Goal: Task Accomplishment & Management: Manage account settings

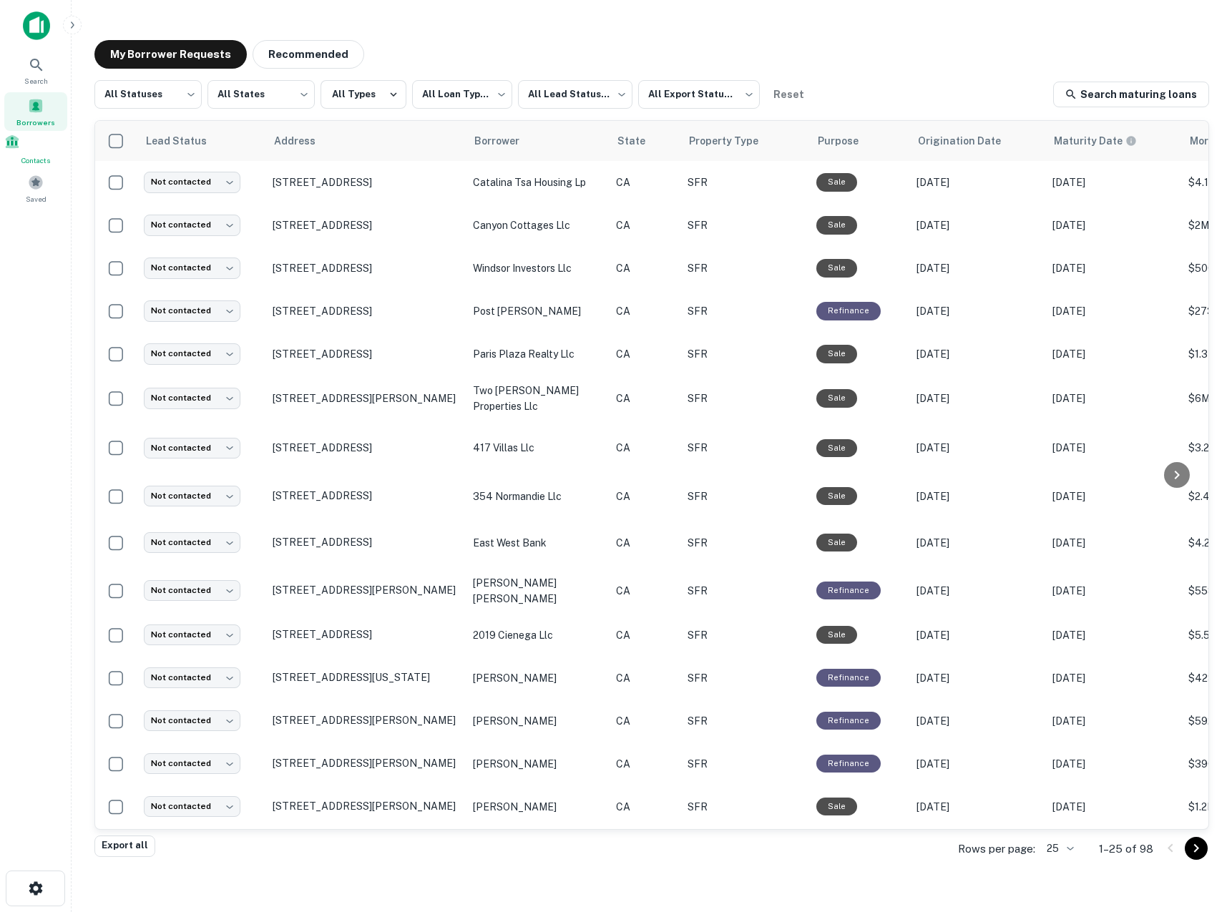
click at [20, 147] on span at bounding box center [12, 142] width 16 height 16
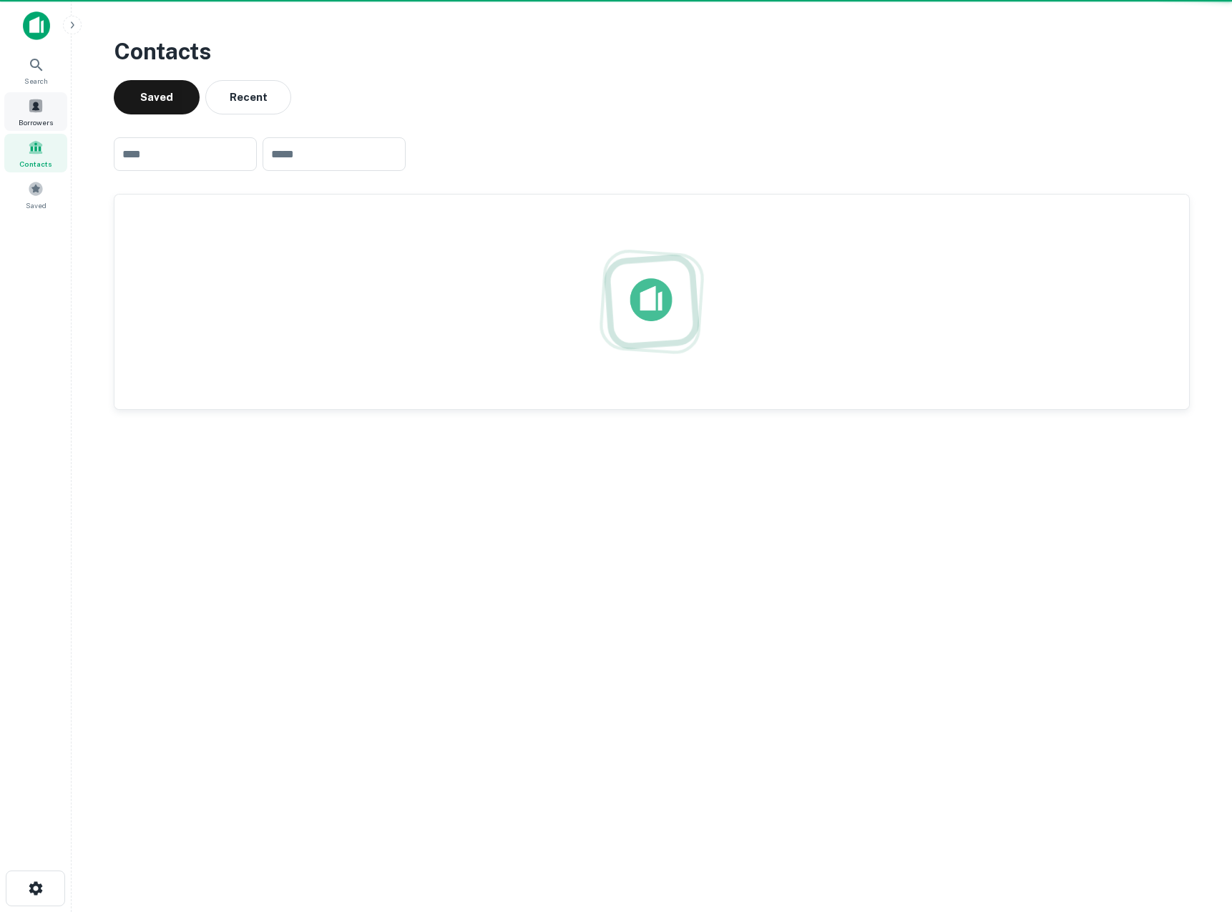
click at [47, 104] on div "Borrowers" at bounding box center [35, 111] width 63 height 39
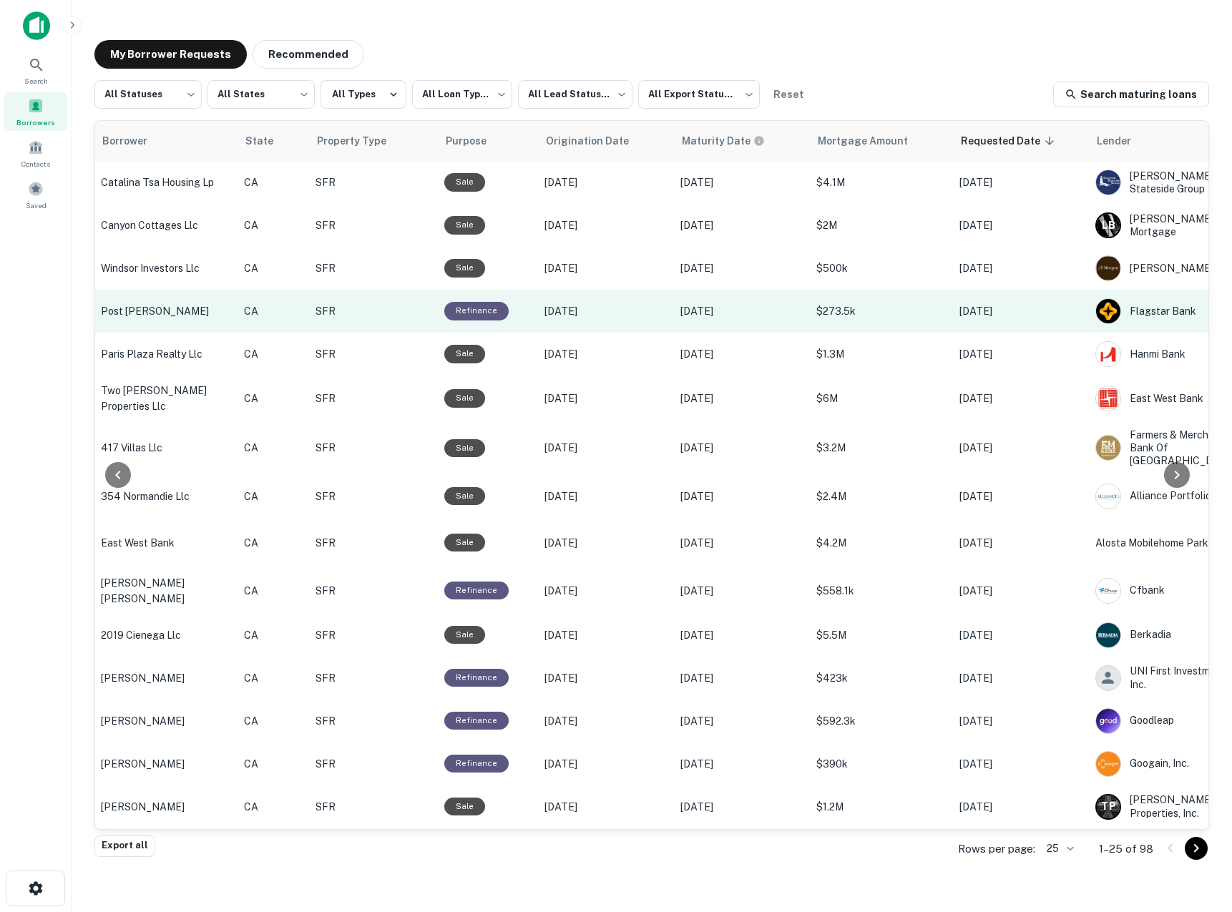
scroll to position [0, 569]
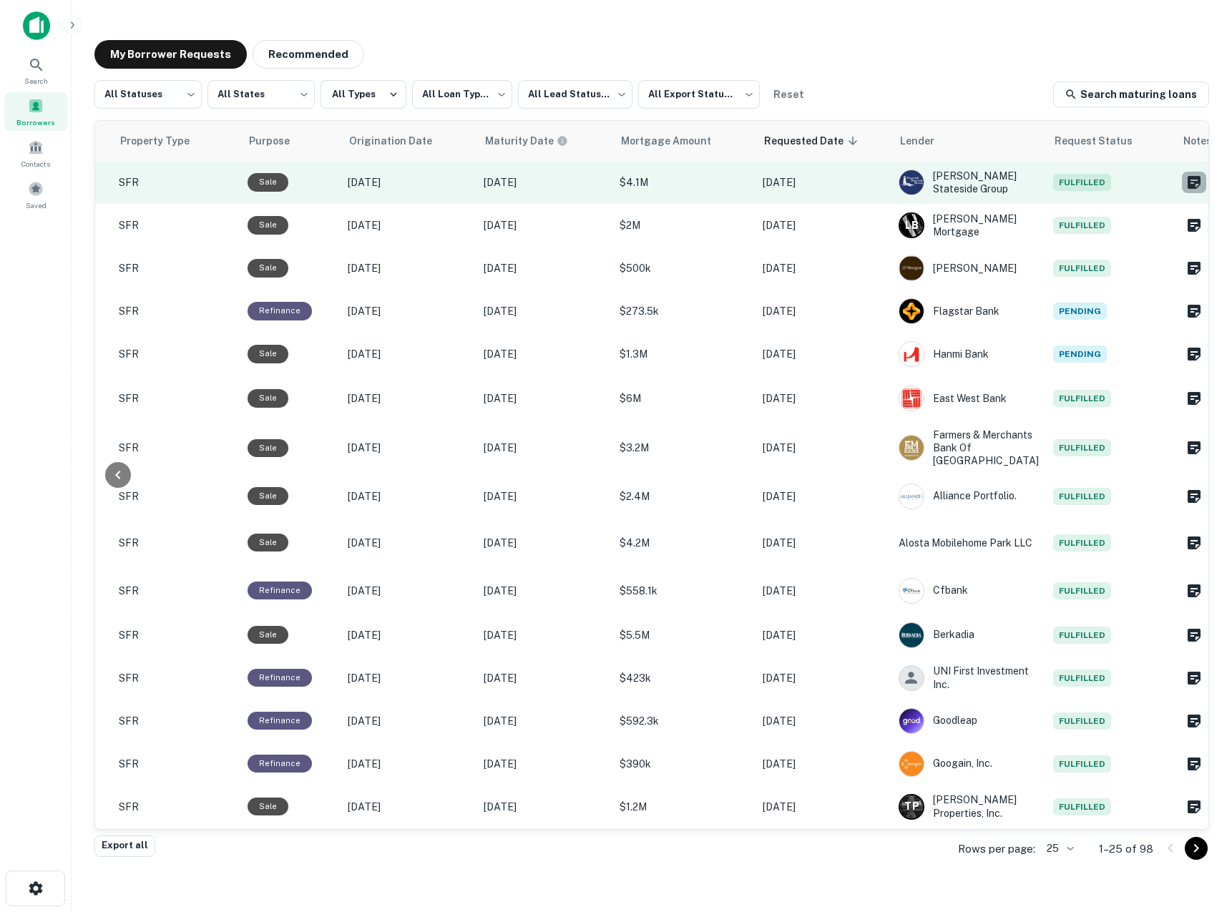
click at [1187, 181] on icon "Create a note for this borrower request" at bounding box center [1193, 182] width 13 height 13
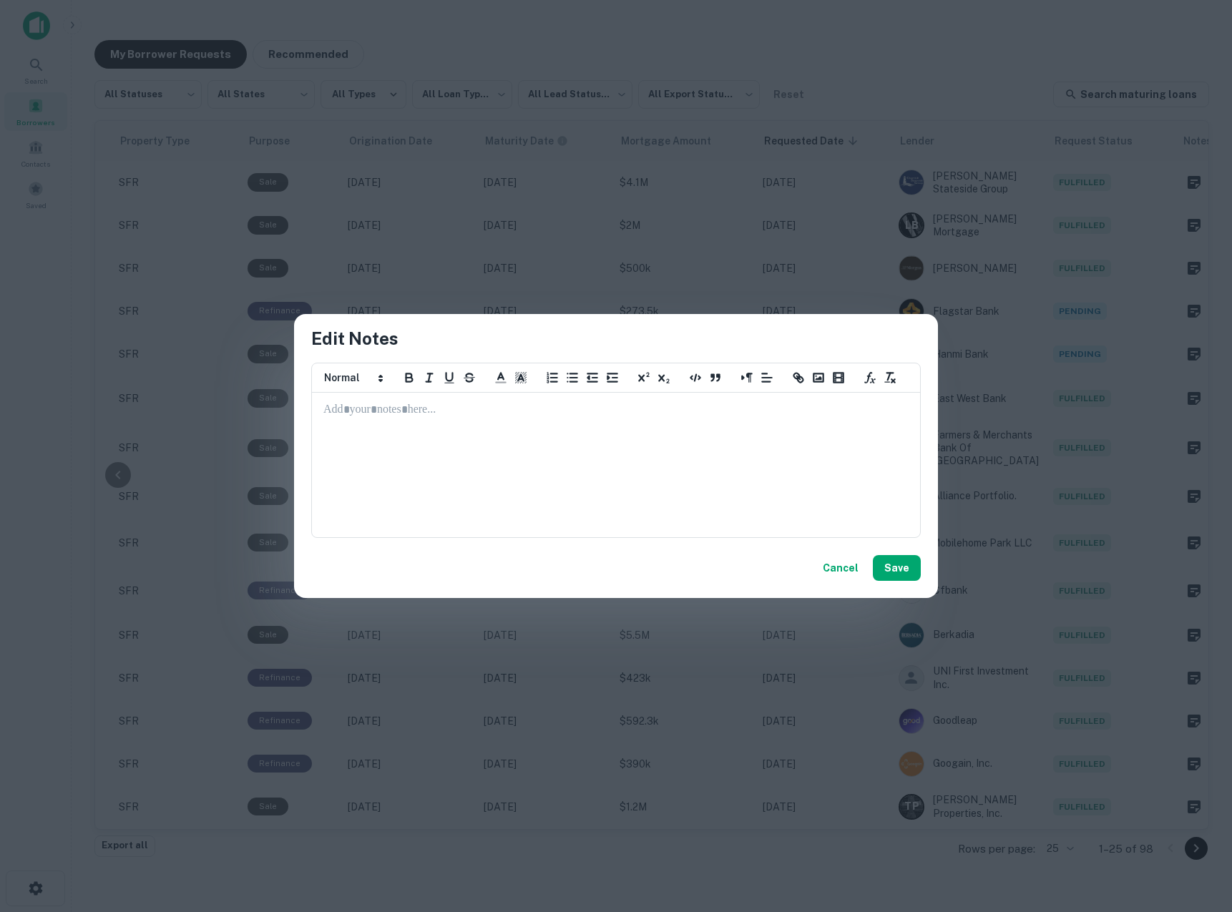
click at [847, 574] on button "Cancel" at bounding box center [840, 568] width 47 height 26
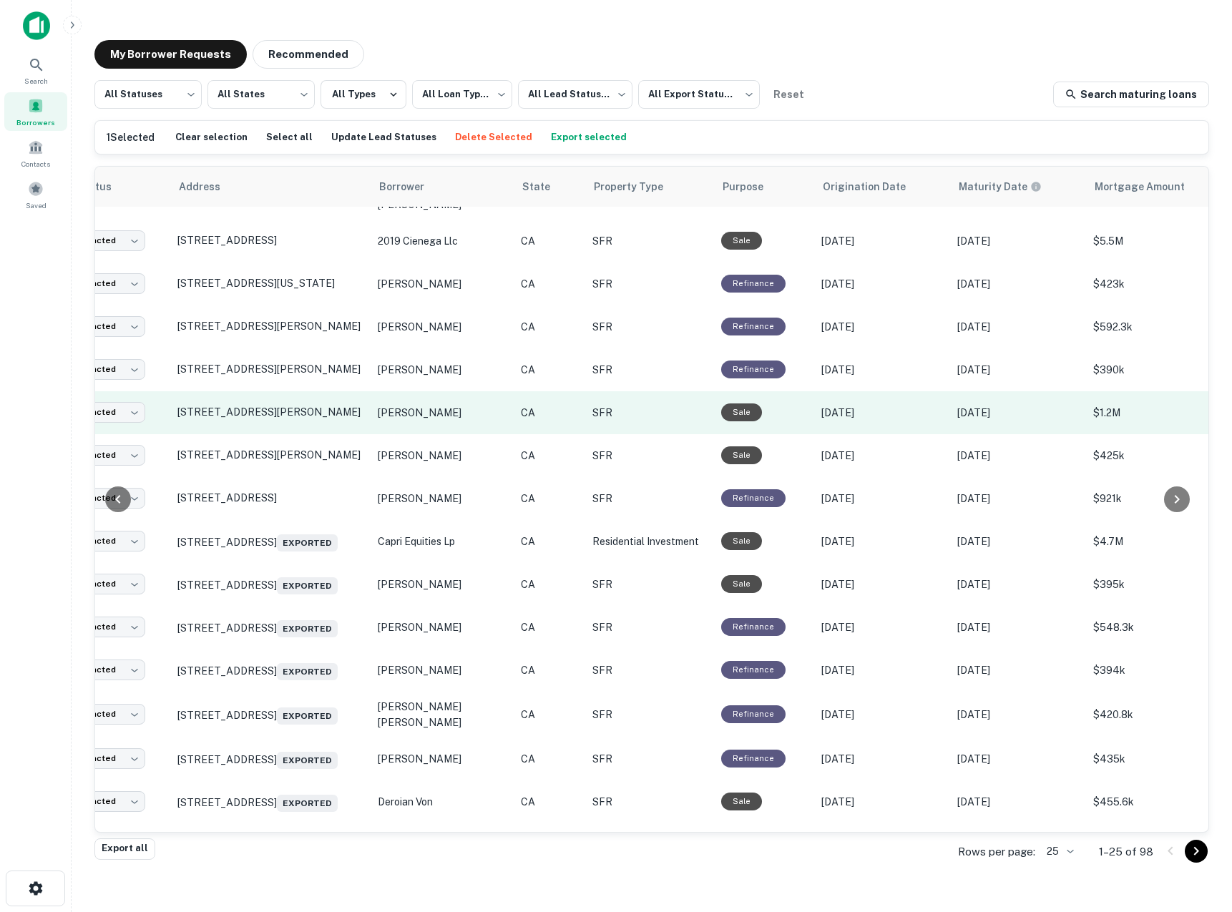
scroll to position [440, 0]
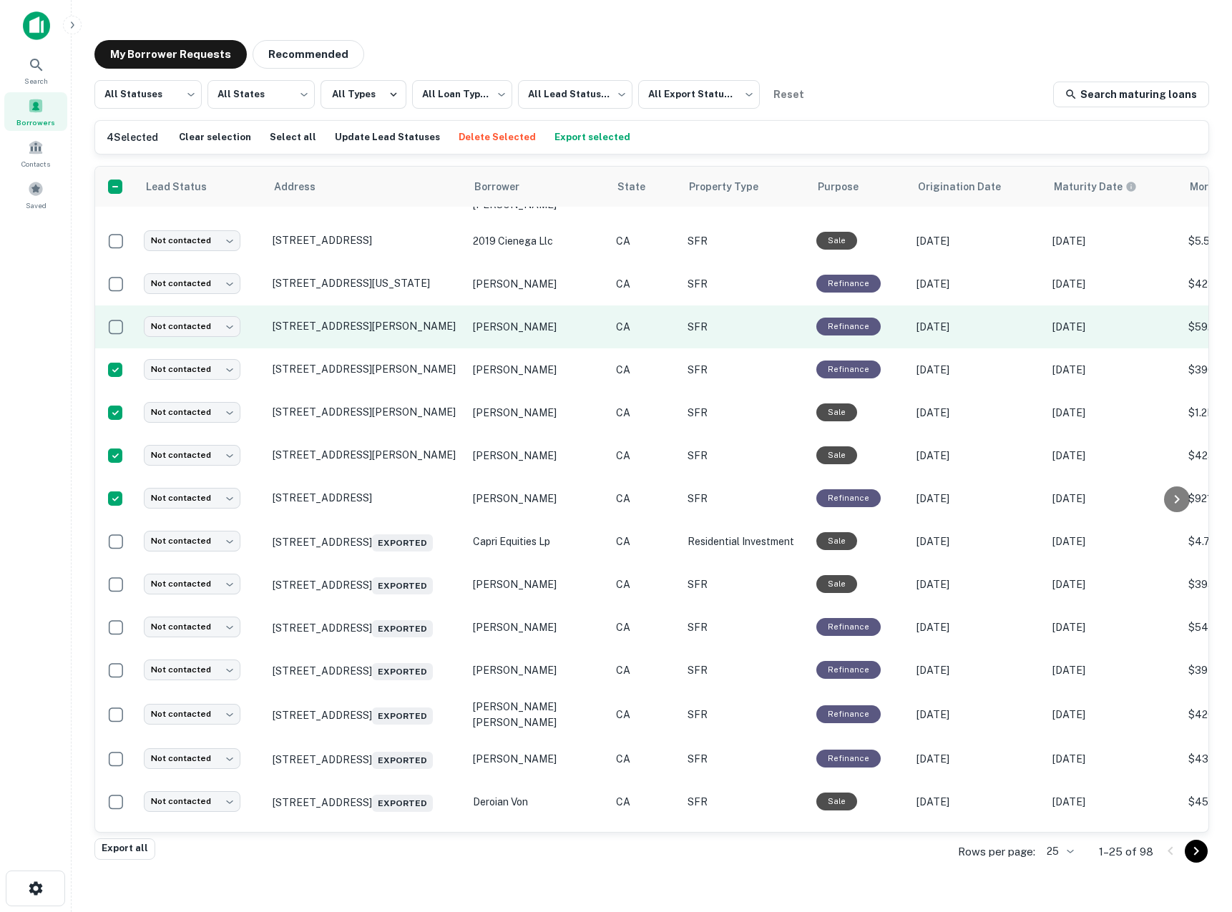
click at [115, 320] on td at bounding box center [115, 326] width 41 height 43
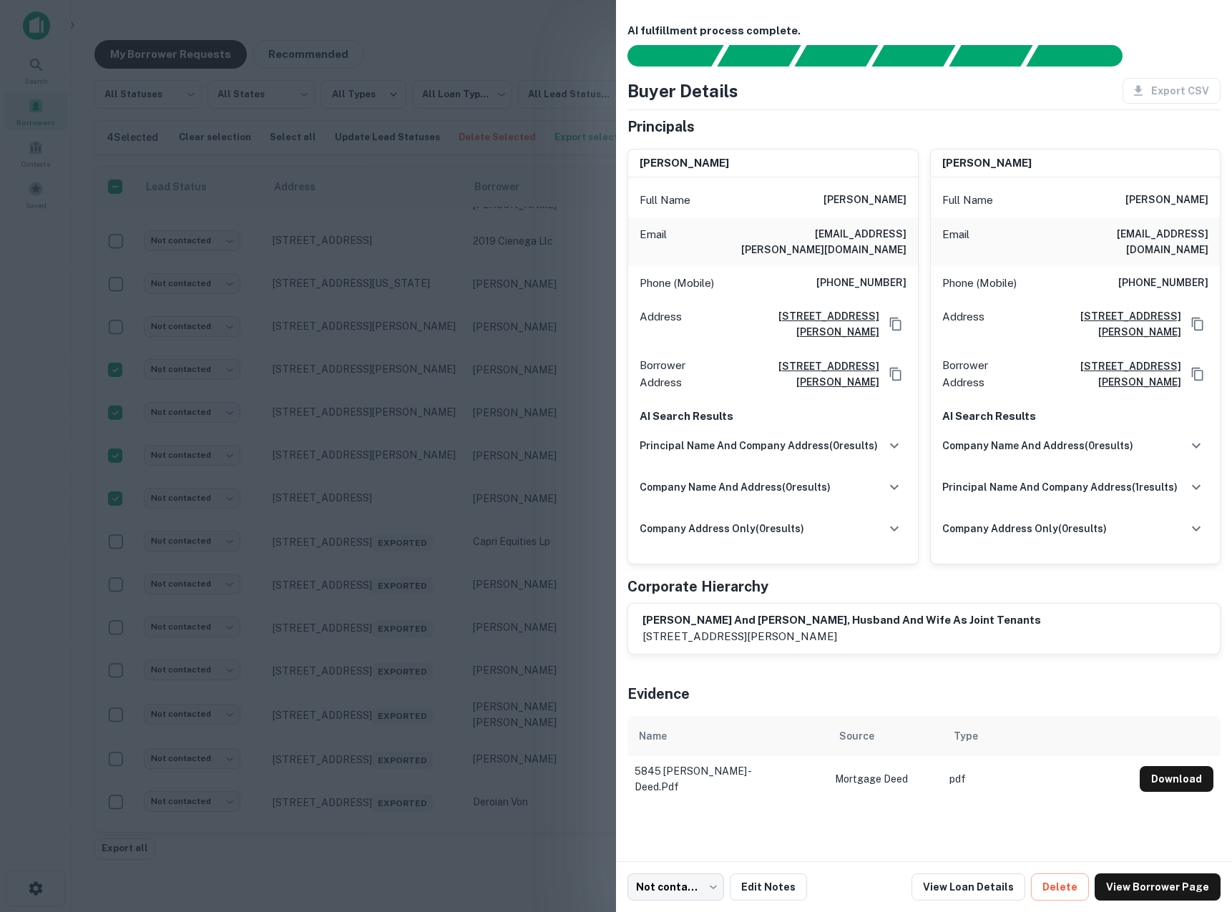
click at [530, 735] on div at bounding box center [616, 456] width 1232 height 912
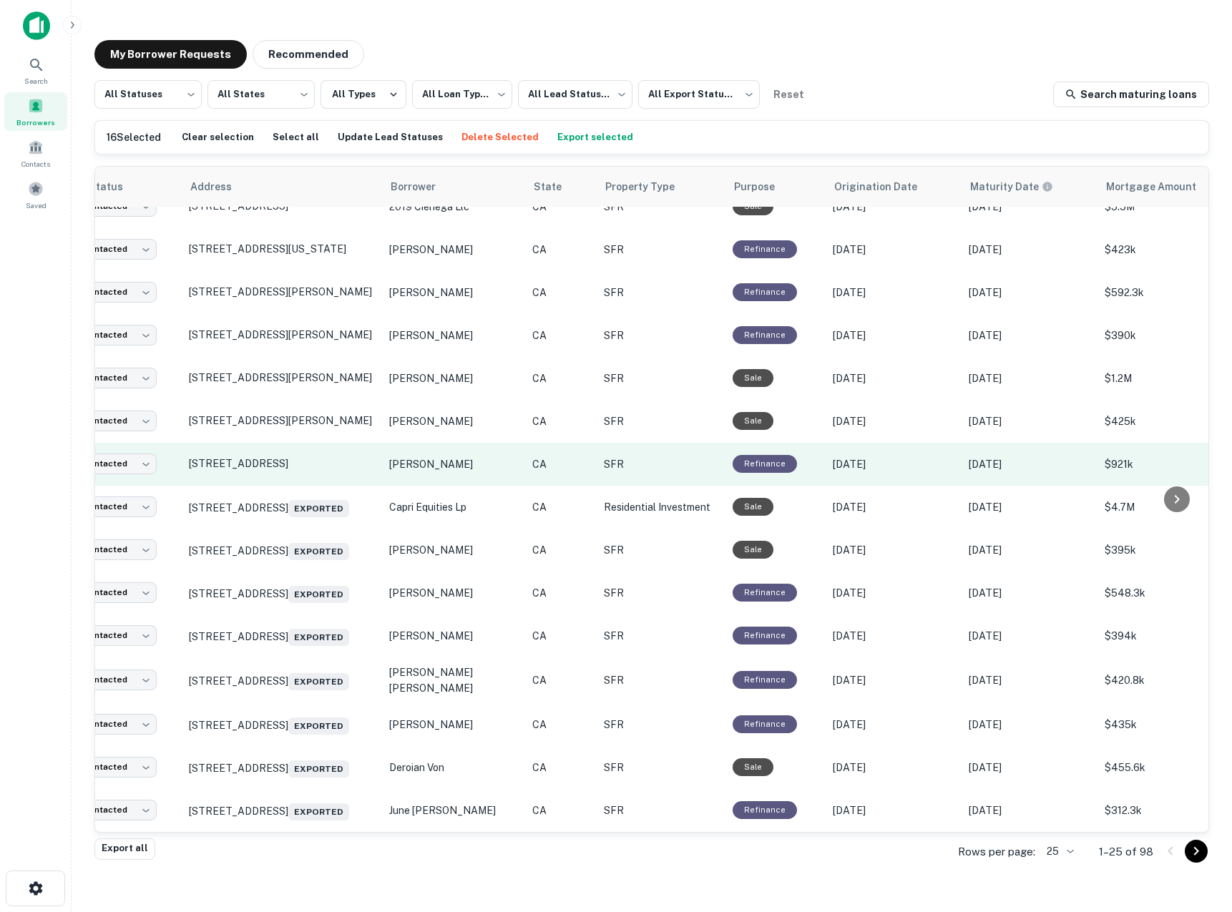
scroll to position [519, 0]
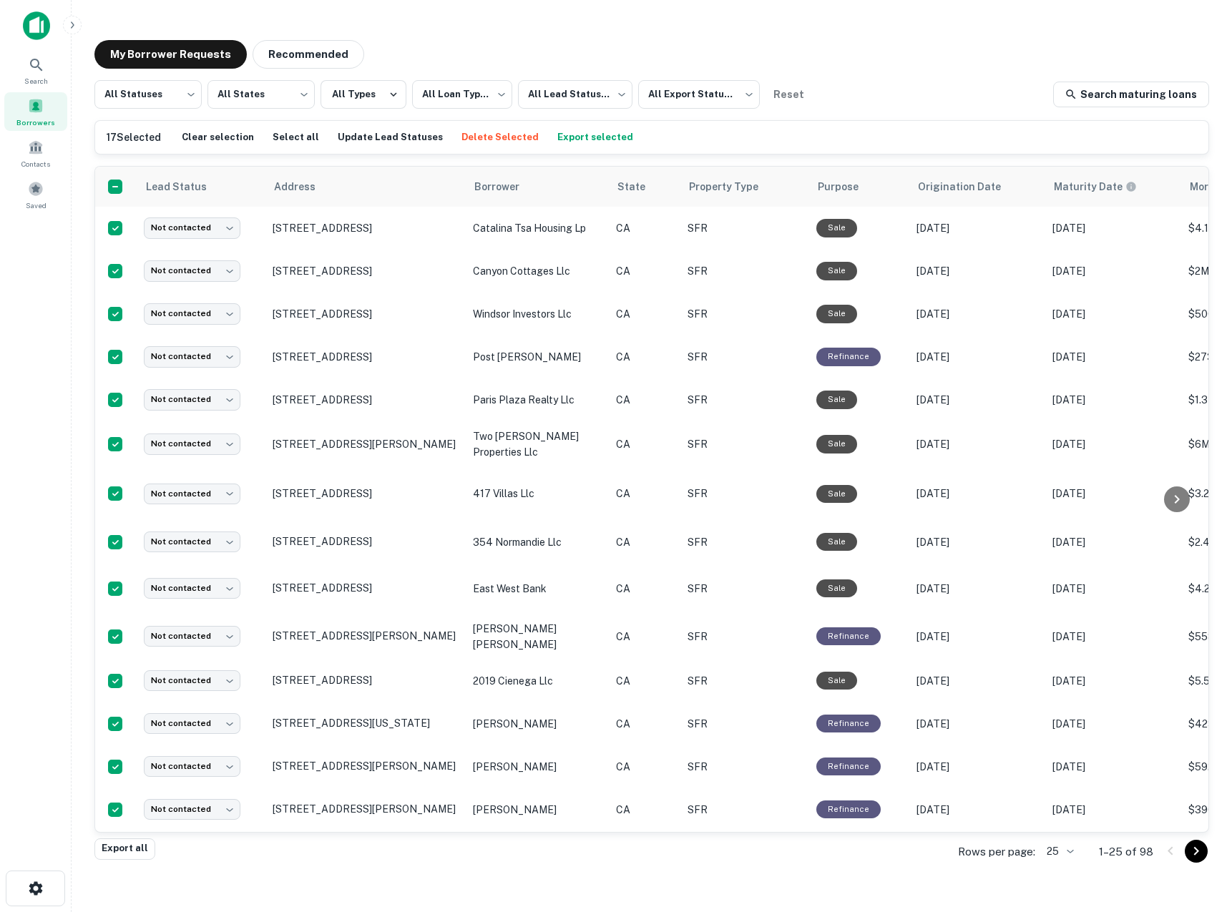
click at [590, 139] on button "Export selected" at bounding box center [595, 137] width 83 height 21
click at [47, 25] on img at bounding box center [36, 25] width 27 height 29
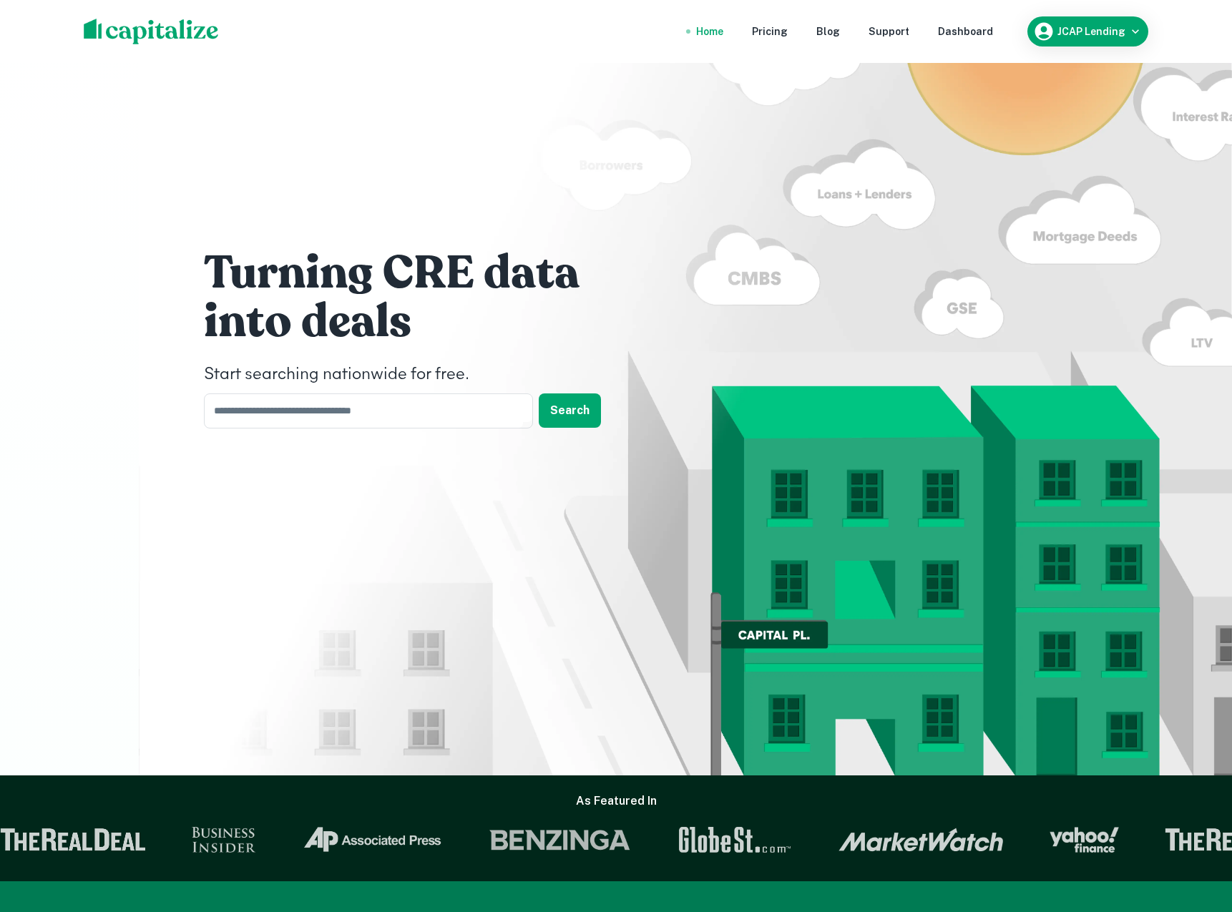
click at [723, 31] on div "Home" at bounding box center [709, 32] width 27 height 16
click at [788, 33] on div "Pricing" at bounding box center [770, 32] width 36 height 16
click at [773, 29] on div "Pricing" at bounding box center [770, 32] width 36 height 16
click at [1133, 46] on button "JCAP Lending" at bounding box center [1087, 31] width 121 height 30
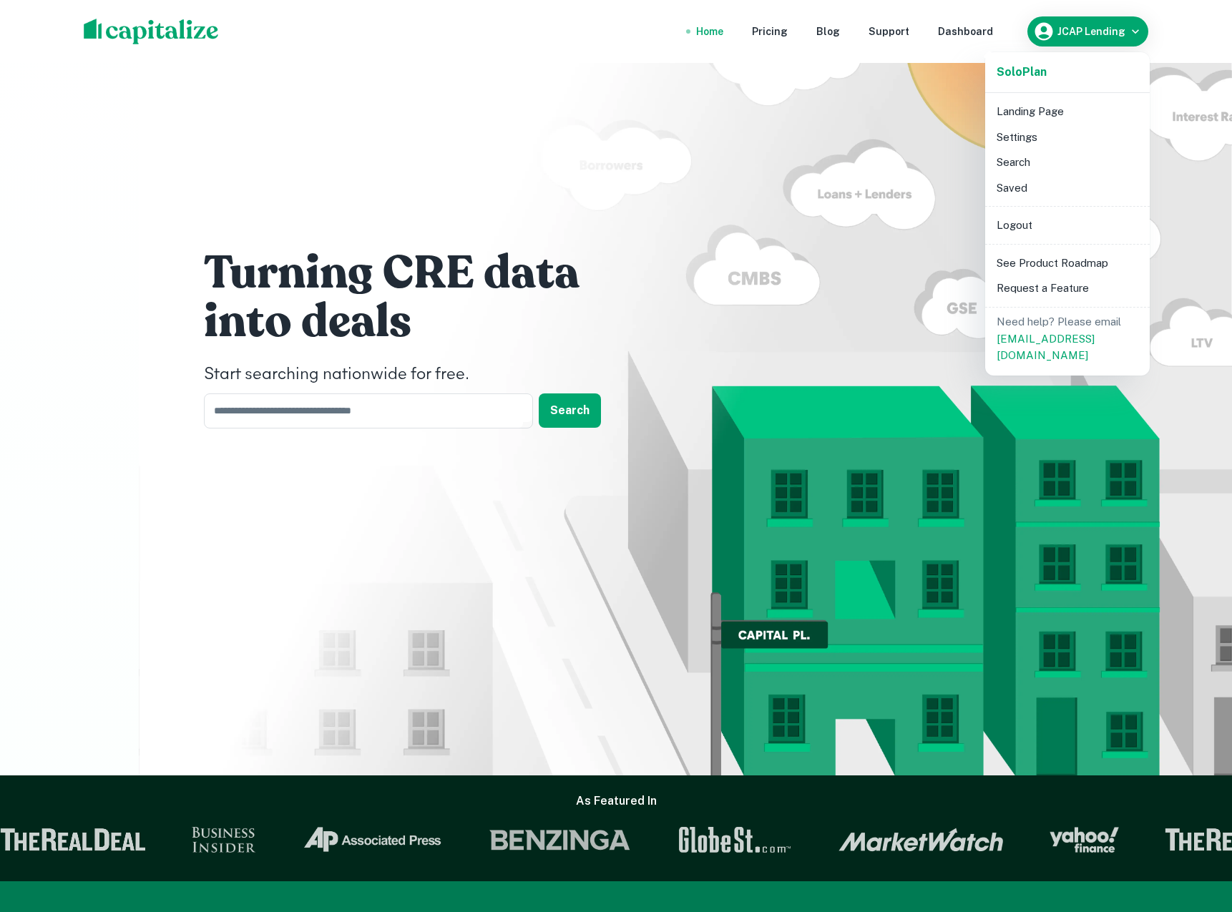
click at [1169, 46] on div at bounding box center [616, 456] width 1232 height 912
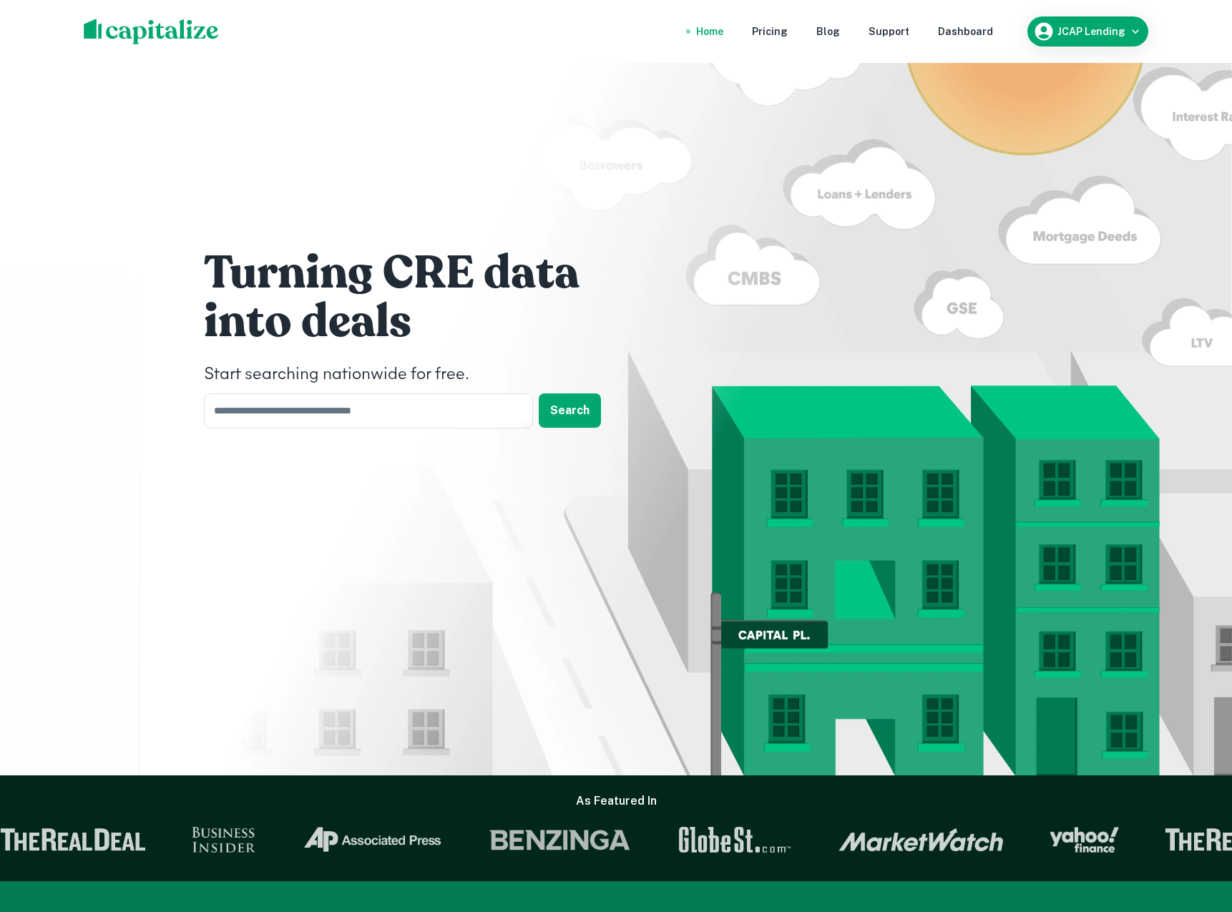
click at [946, 22] on nav "Home Pricing Blog Support Dashboard" at bounding box center [844, 31] width 343 height 31
click at [959, 35] on div "Dashboard" at bounding box center [965, 32] width 55 height 16
